Goal: Communication & Community: Answer question/provide support

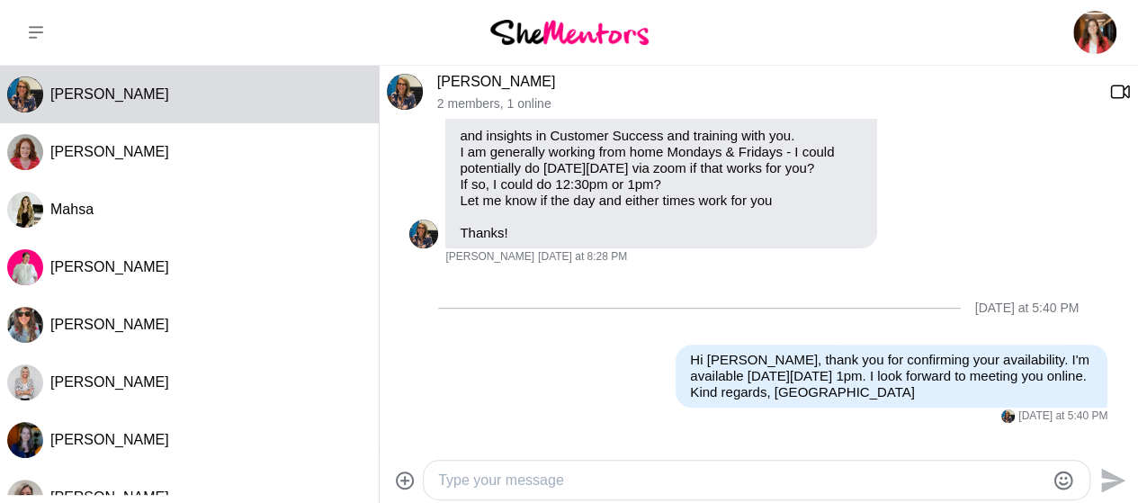
scroll to position [704, 0]
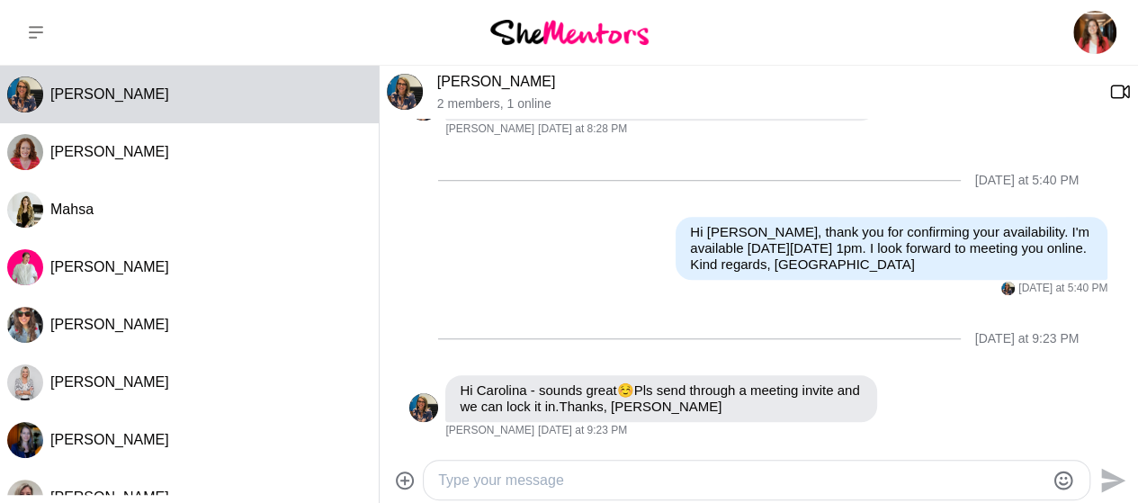
click at [549, 480] on textarea "Type your message" at bounding box center [741, 481] width 606 height 22
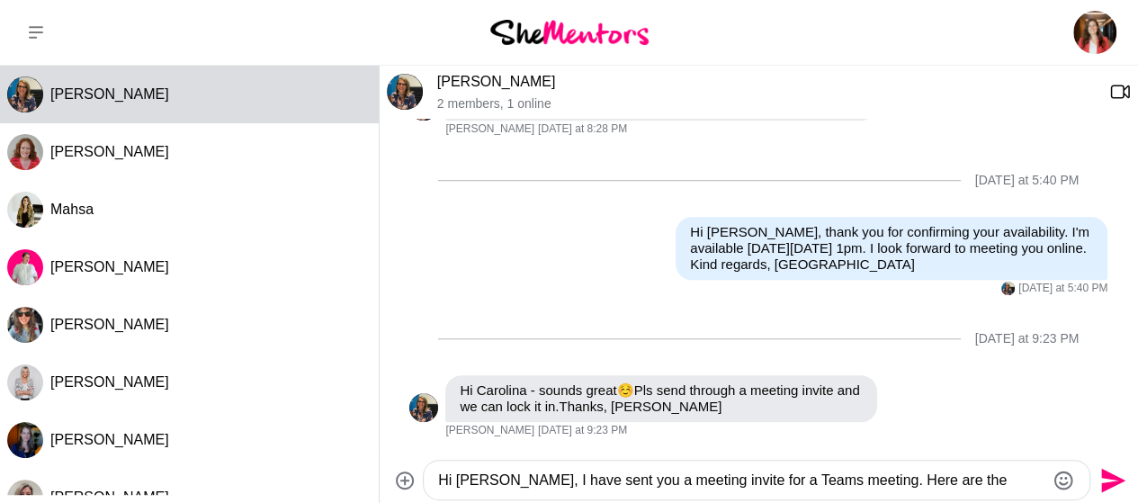
paste textarea "Carolina Portugal invited you to a Microsoft Teams Meeting: She Mentors [PERSON…"
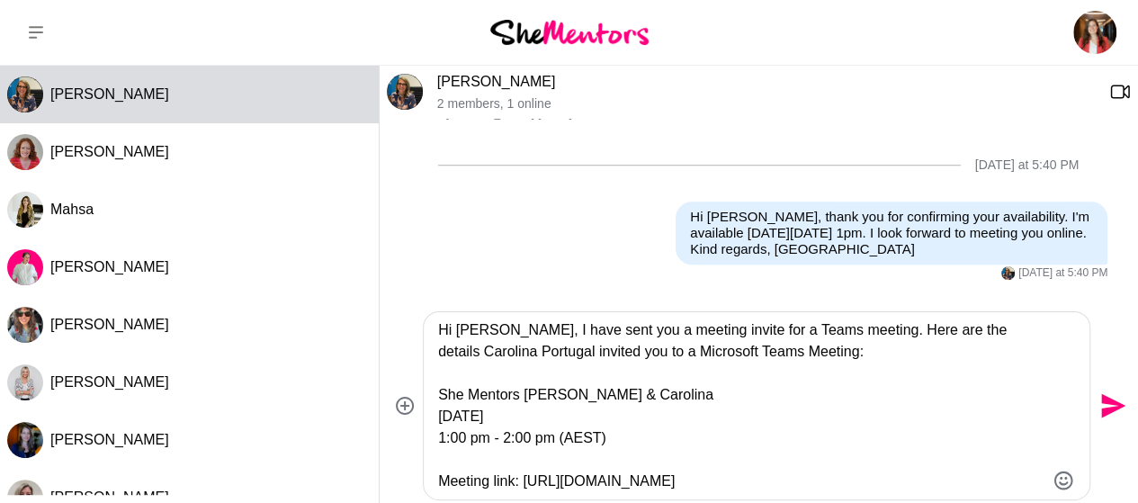
drag, startPoint x: 960, startPoint y: 330, endPoint x: 1022, endPoint y: 490, distance: 171.7
click at [1022, 490] on textarea "Hi [PERSON_NAME], I have sent you a meeting invite for a Teams meeting. Here ar…" at bounding box center [741, 405] width 606 height 173
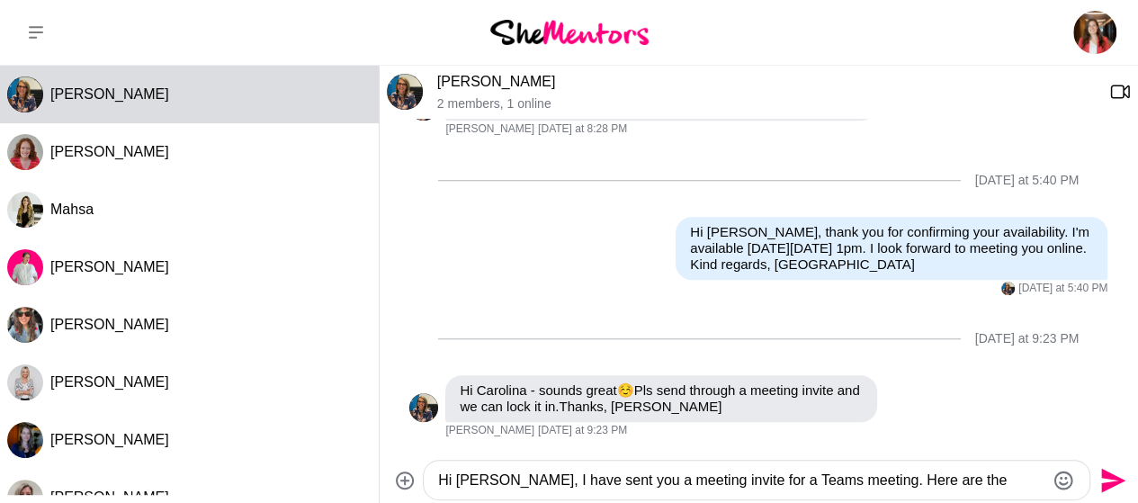
drag, startPoint x: 697, startPoint y: 478, endPoint x: 732, endPoint y: 479, distance: 35.1
click at [732, 479] on textarea "Hi [PERSON_NAME], I have sent you a meeting invite for a Teams meeting. Here ar…" at bounding box center [741, 481] width 606 height 22
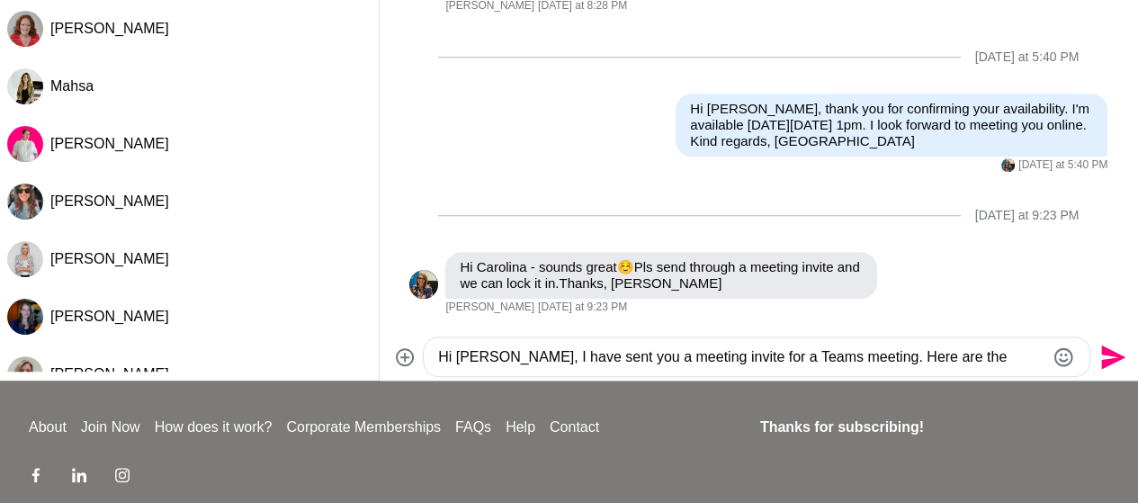
scroll to position [187, 0]
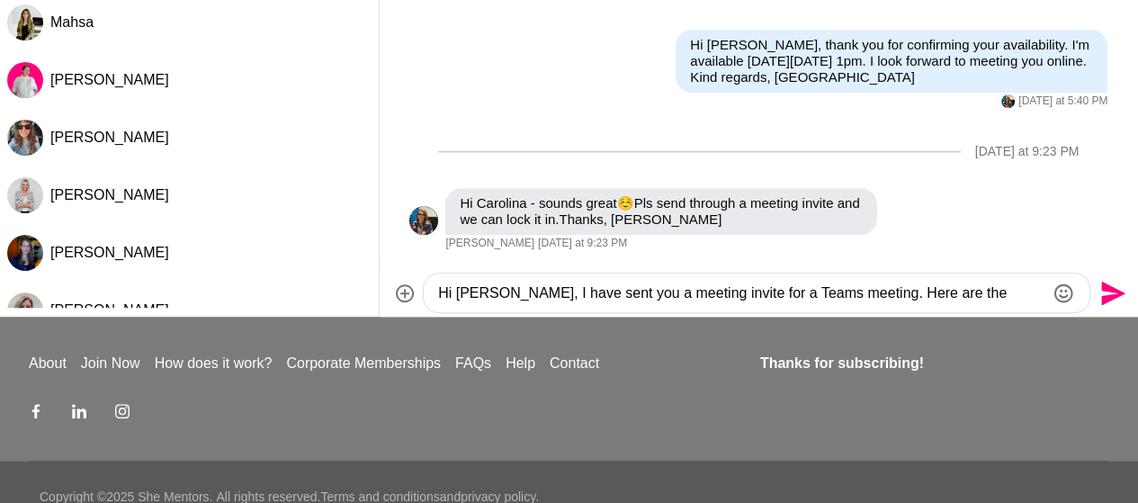
drag, startPoint x: 969, startPoint y: 483, endPoint x: 835, endPoint y: 415, distance: 150.5
click at [835, 415] on div "Dashboard Profile Saved Items (15) Messages Bookings Reviews (7) Membership Log…" at bounding box center [569, 173] width 1138 height 720
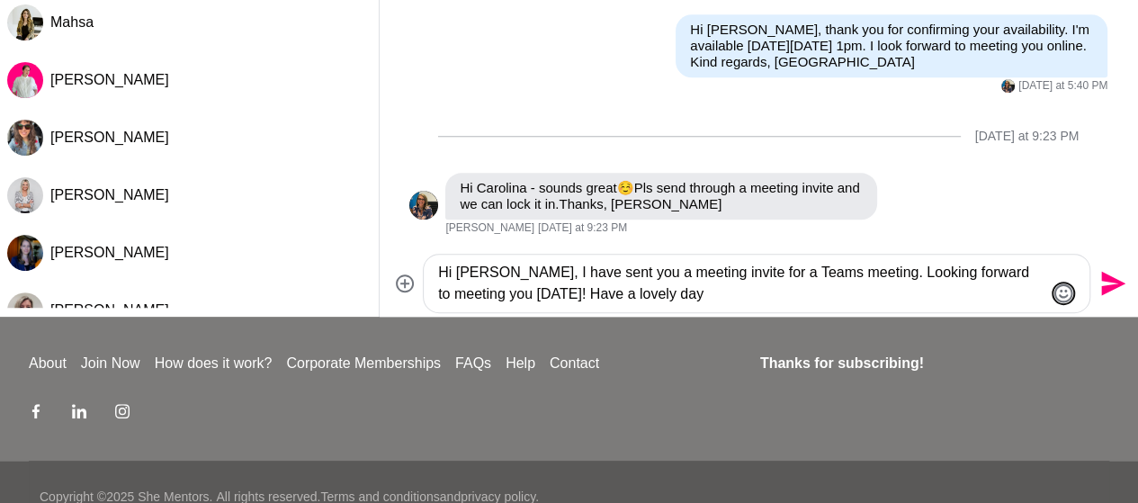
click at [1062, 293] on icon "Emoji picker" at bounding box center [1064, 293] width 22 height 22
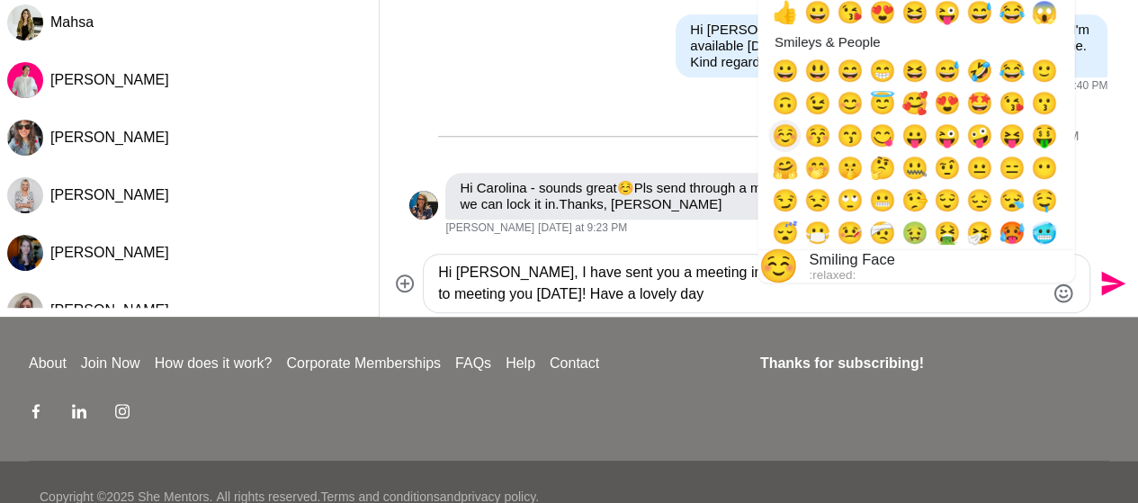
click at [786, 130] on span "☺️" at bounding box center [784, 135] width 27 height 25
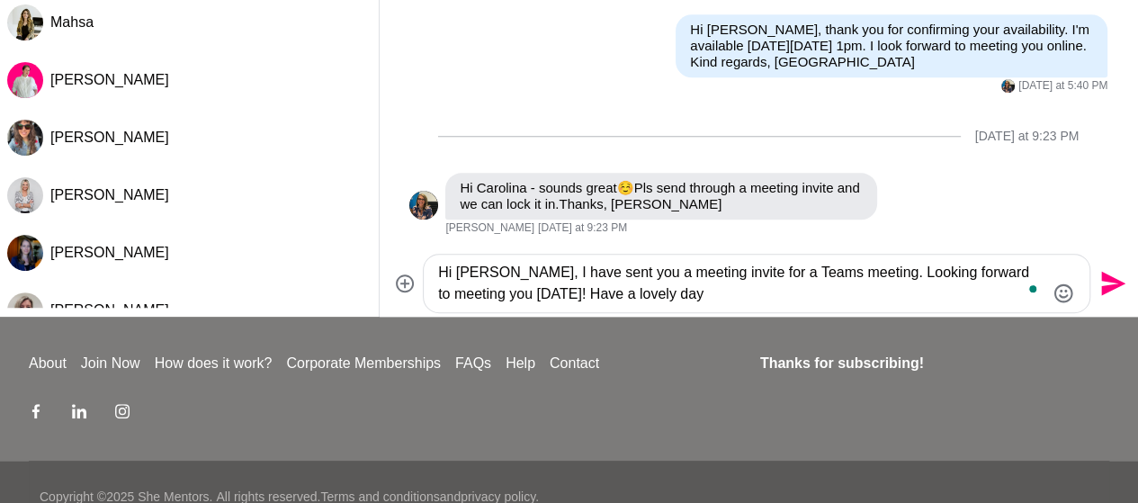
click at [653, 285] on textarea "Hi [PERSON_NAME], I have sent you a meeting invite for a Teams meeting. Looking…" at bounding box center [741, 283] width 606 height 43
drag, startPoint x: 697, startPoint y: 273, endPoint x: 725, endPoint y: 271, distance: 27.9
click at [725, 271] on textarea "Hi [PERSON_NAME], I have sent you a meeting invite for a Teams meeting. Looking…" at bounding box center [741, 283] width 606 height 43
drag, startPoint x: 775, startPoint y: 276, endPoint x: 824, endPoint y: 274, distance: 48.6
click at [824, 274] on textarea "Hi [PERSON_NAME], I have sent you a meeting invite from Teams meeting. Looking …" at bounding box center [741, 283] width 606 height 43
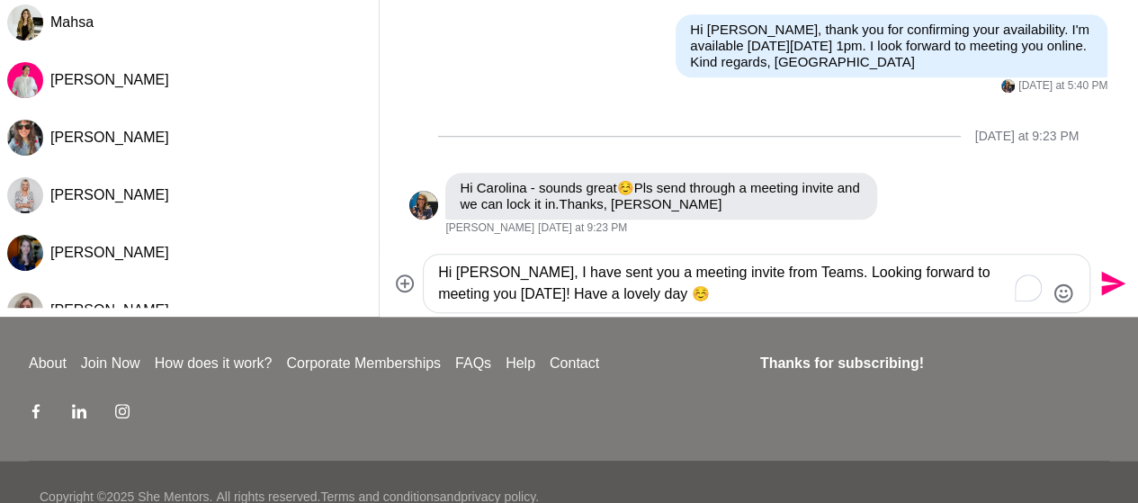
click at [474, 296] on textarea "Hi [PERSON_NAME], I have sent you a meeting invite from Teams. Looking forward …" at bounding box center [741, 283] width 606 height 43
click at [501, 294] on textarea "Hi [PERSON_NAME], I have sent you a meeting invite from Teams. Looking forward …" at bounding box center [741, 283] width 606 height 43
type textarea "Hi [PERSON_NAME], I have sent you a meeting invite from Teams. Looking forward …"
click at [1106, 278] on icon "Send" at bounding box center [1113, 284] width 24 height 24
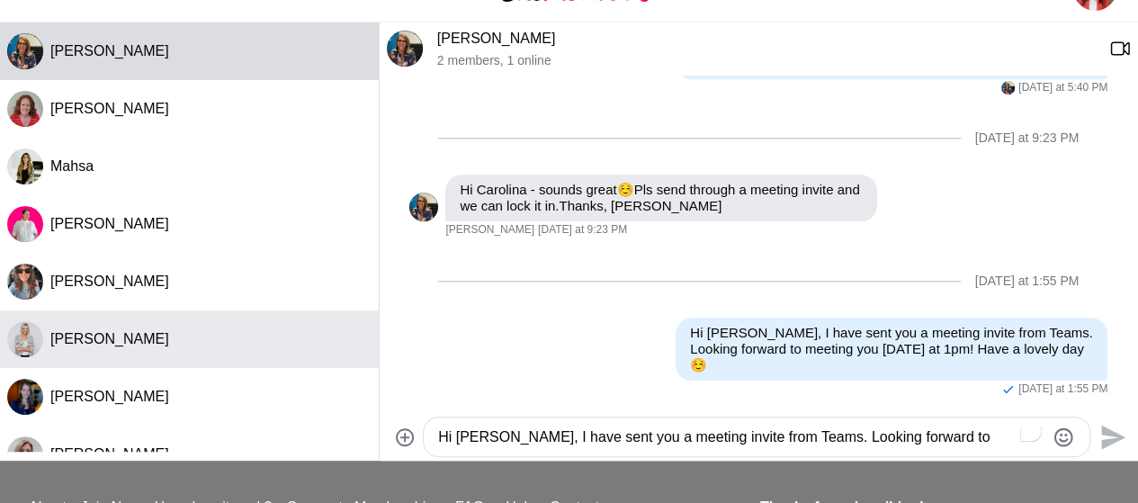
scroll to position [0, 0]
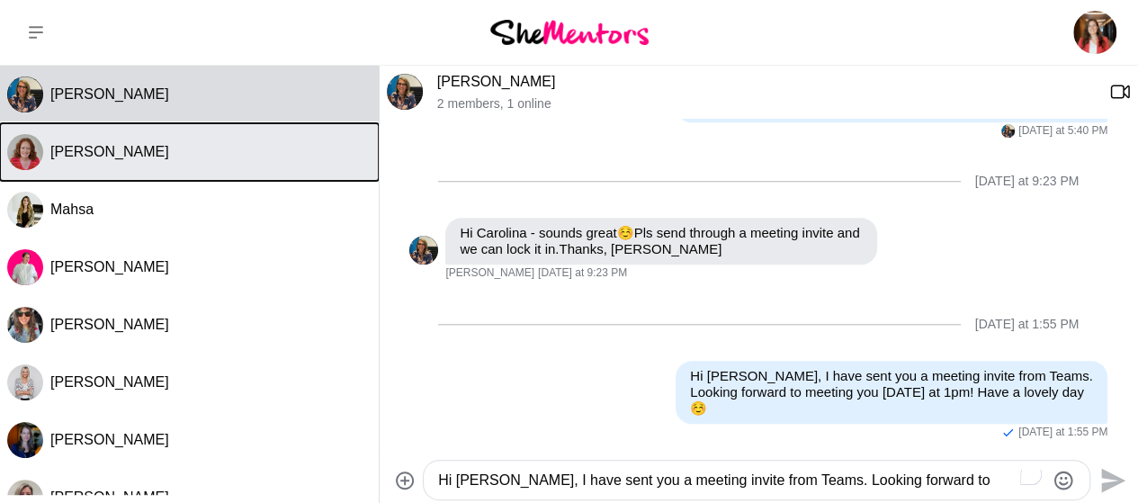
click at [87, 152] on span "[PERSON_NAME]" at bounding box center [109, 151] width 119 height 15
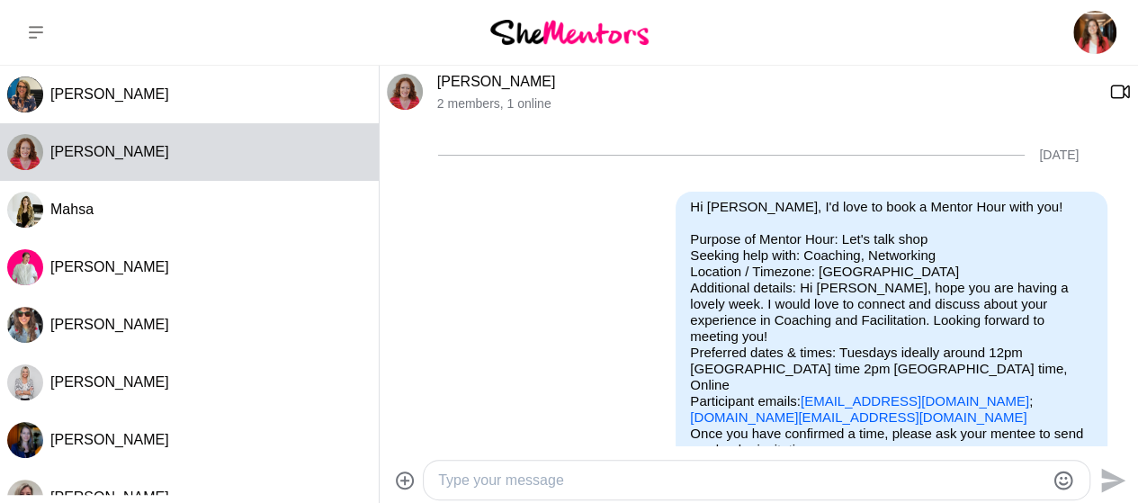
scroll to position [226, 0]
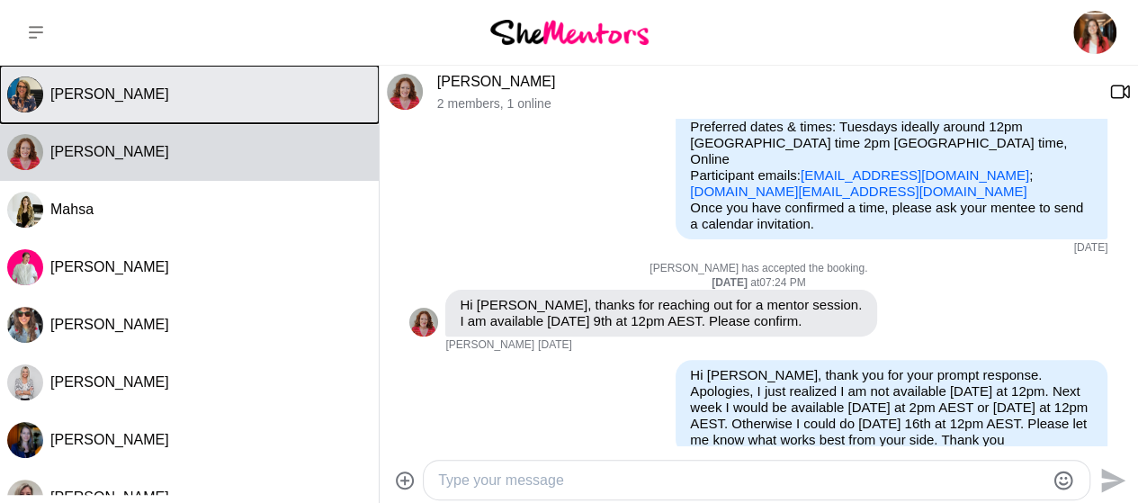
click at [117, 96] on span "[PERSON_NAME]" at bounding box center [109, 93] width 119 height 15
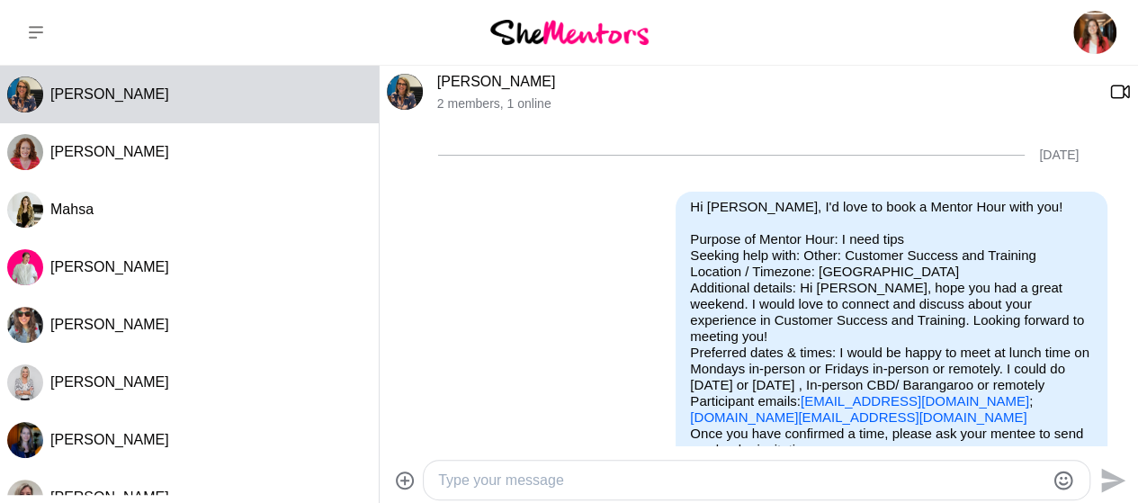
scroll to position [846, 0]
